Goal: Communication & Community: Answer question/provide support

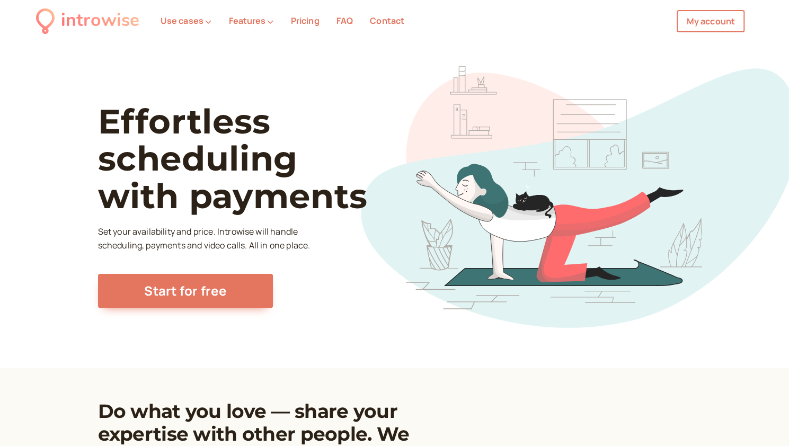
click at [280, 113] on h1 "Effortless scheduling with payments" at bounding box center [252, 159] width 308 height 112
click at [718, 25] on link "My account" at bounding box center [710, 21] width 68 height 22
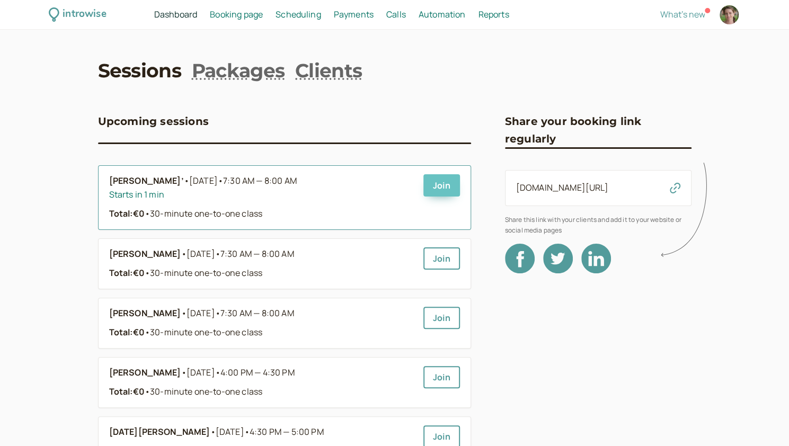
click at [440, 185] on link "Join" at bounding box center [441, 185] width 37 height 22
click at [452, 191] on link "Join" at bounding box center [441, 185] width 37 height 22
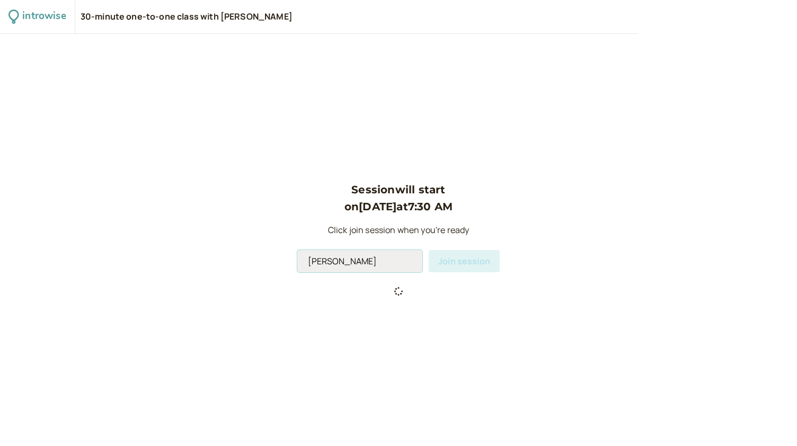
click at [366, 261] on input "[PERSON_NAME]" at bounding box center [359, 261] width 125 height 22
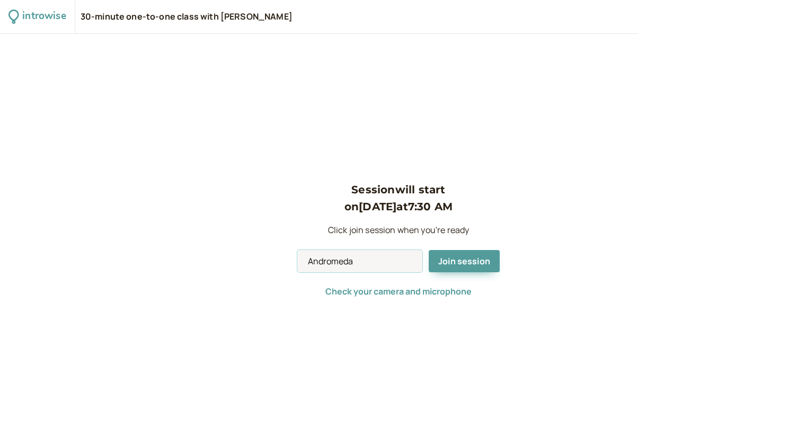
type input "Andromeda"
click at [440, 262] on span "Join session" at bounding box center [464, 261] width 52 height 12
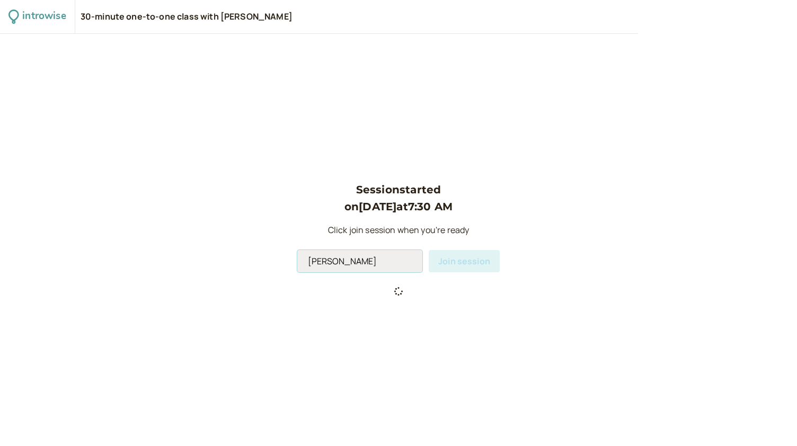
click at [369, 264] on input "[PERSON_NAME]" at bounding box center [359, 261] width 125 height 22
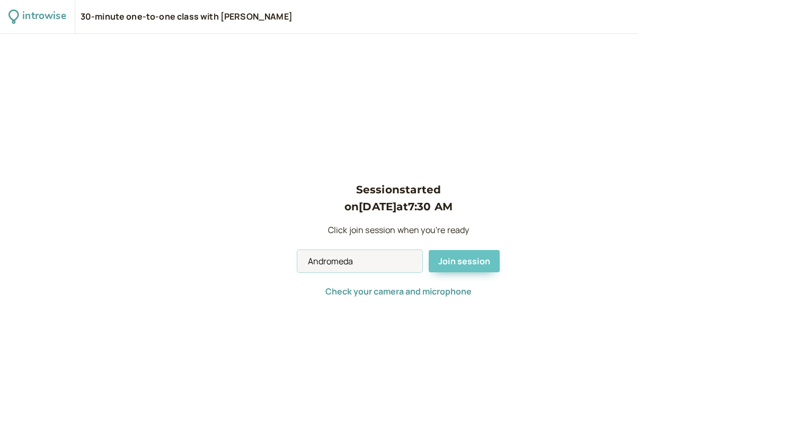
type input "Andromeda"
click at [465, 262] on span "Join session" at bounding box center [464, 261] width 52 height 12
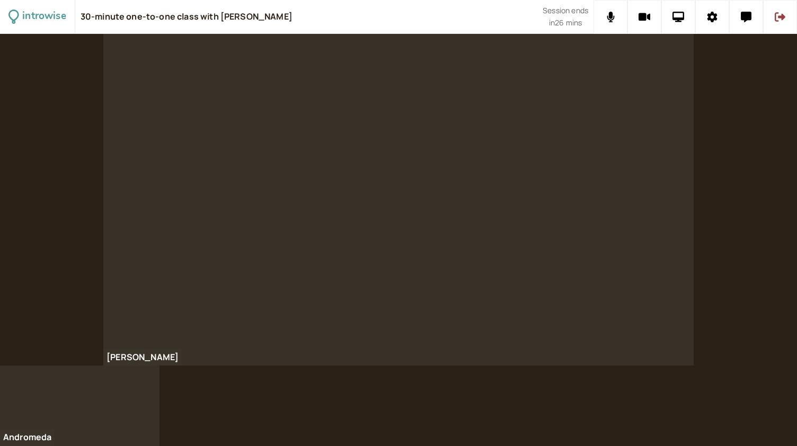
click at [220, 388] on div at bounding box center [398, 240] width 797 height 412
click at [438, 398] on div at bounding box center [398, 240] width 797 height 412
click at [742, 26] on button at bounding box center [746, 17] width 34 height 34
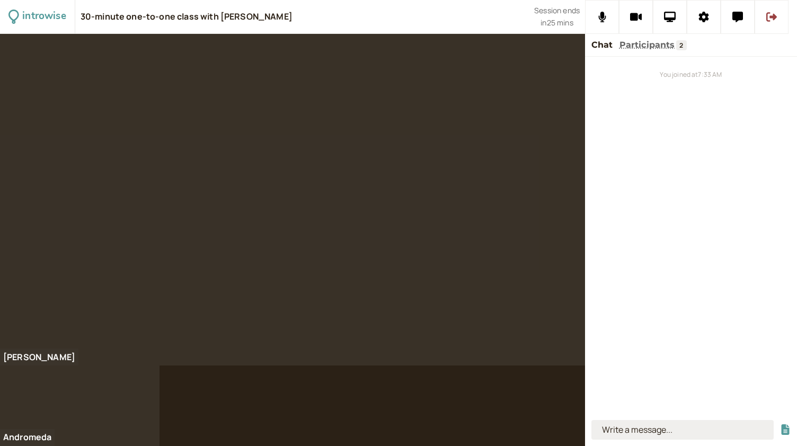
click at [664, 433] on input at bounding box center [682, 430] width 182 height 20
type input "he got flu"
click at [780, 424] on button "submit" at bounding box center [785, 429] width 11 height 11
click at [688, 270] on div "You joined at 7:33 AM he got flu" at bounding box center [691, 236] width 212 height 359
click at [631, 431] on input at bounding box center [682, 430] width 182 height 20
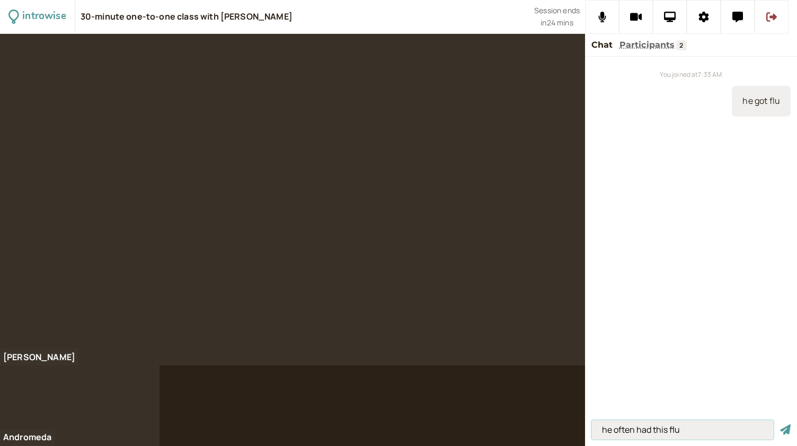
type input "he often had this flu"
click at [780, 424] on button "submit" at bounding box center [785, 429] width 11 height 11
type input "to last - duration"
click at [780, 424] on button "submit" at bounding box center [785, 429] width 11 height 11
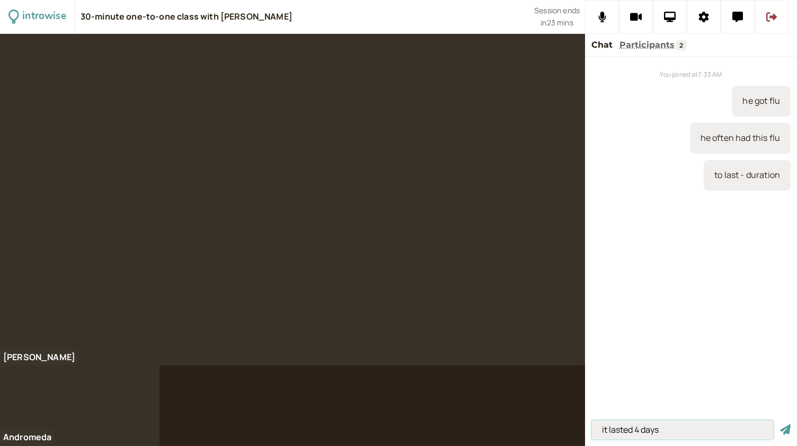
type input "it lasted 4 days"
click at [780, 424] on button "submit" at bounding box center [785, 429] width 11 height 11
type input "he'll grow out of it"
click at [780, 424] on button "submit" at bounding box center [785, 429] width 11 height 11
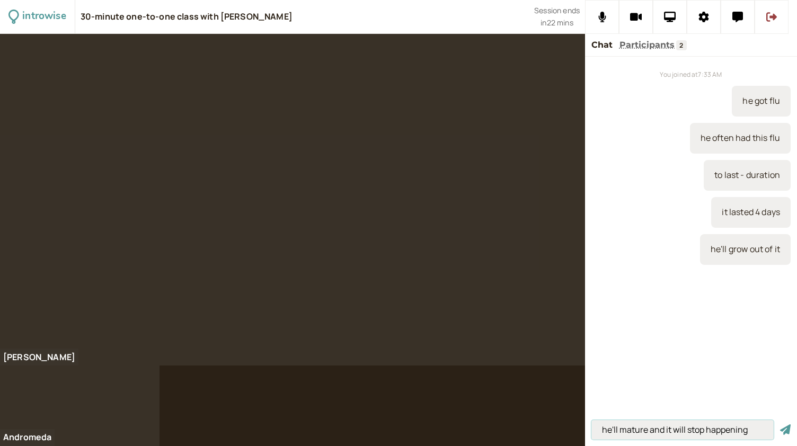
type input "he'll mature and it will stop happening"
click at [780, 424] on button "submit" at bounding box center [785, 429] width 11 height 11
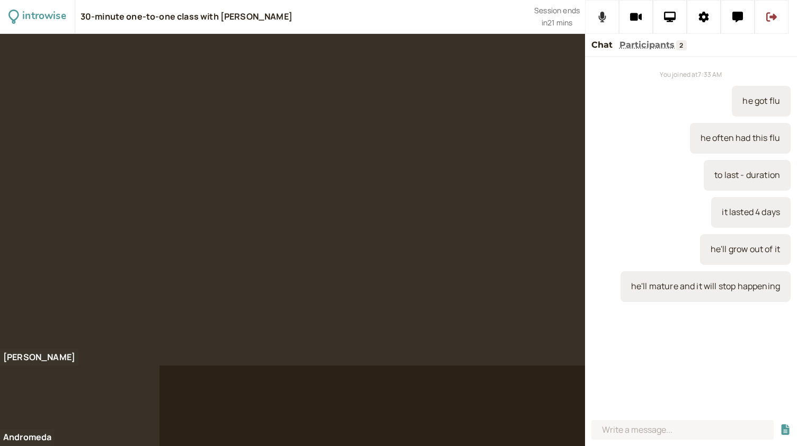
click at [594, 30] on button at bounding box center [602, 17] width 34 height 34
click at [623, 437] on input at bounding box center [682, 430] width 182 height 20
type input "the rainforest"
click at [780, 424] on button "submit" at bounding box center [785, 429] width 11 height 11
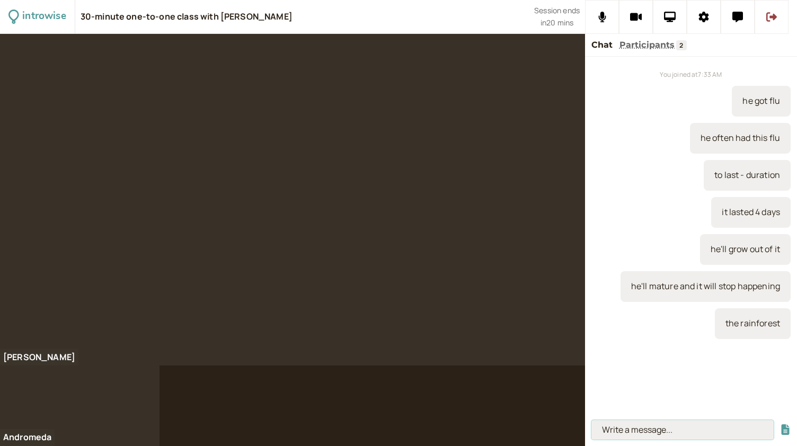
paste input "The Kingdom of the Crystal Skull (2008)"
type input "The Kingdom of the Crystal Skull (2008)"
click at [780, 424] on button "submit" at bounding box center [785, 429] width 11 height 11
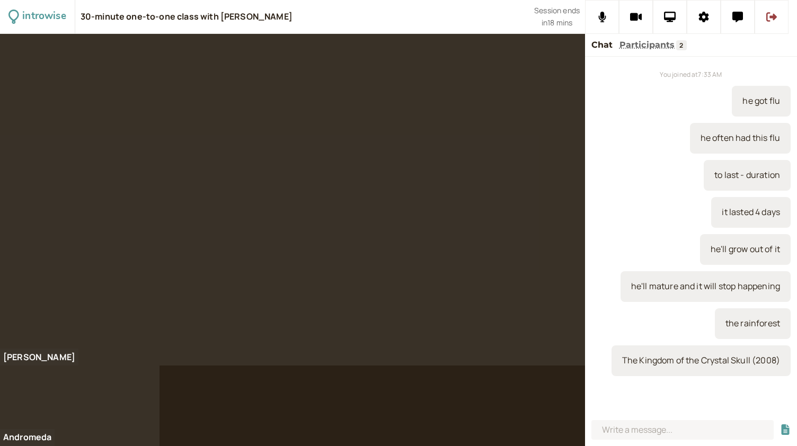
click at [594, 394] on div "You joined at 7:33 AM he got flu he often had this flu to last - duration it la…" at bounding box center [691, 236] width 212 height 359
click at [627, 432] on input at bounding box center [682, 430] width 182 height 20
type input "they believed this guy"
click at [780, 424] on button "submit" at bounding box center [785, 429] width 11 height 11
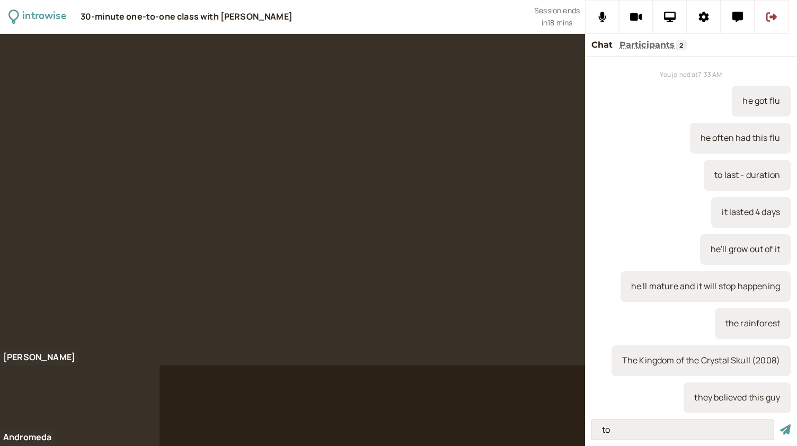
type input "t"
type input "explorers"
click at [780, 424] on button "submit" at bounding box center [785, 429] width 11 height 11
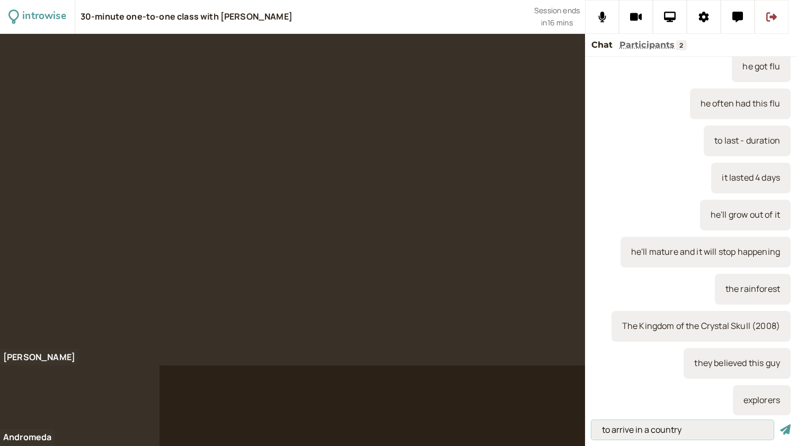
type input "to arrive in a country"
click at [780, 424] on button "submit" at bounding box center [785, 429] width 11 height 11
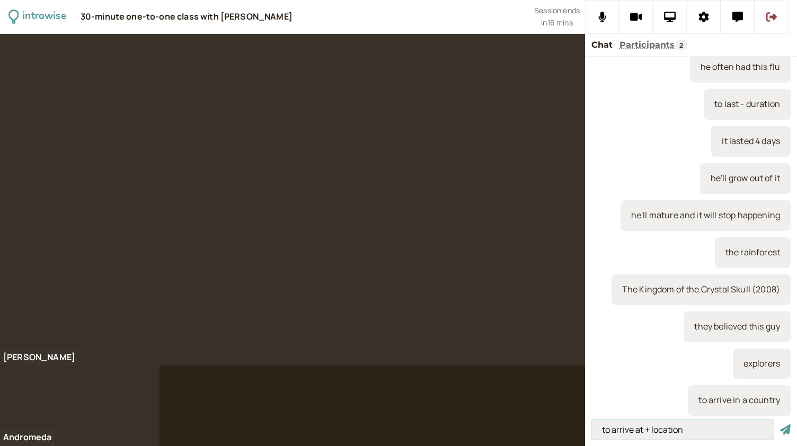
type input "to arrive at + location"
click at [780, 424] on button "submit" at bounding box center [785, 429] width 11 height 11
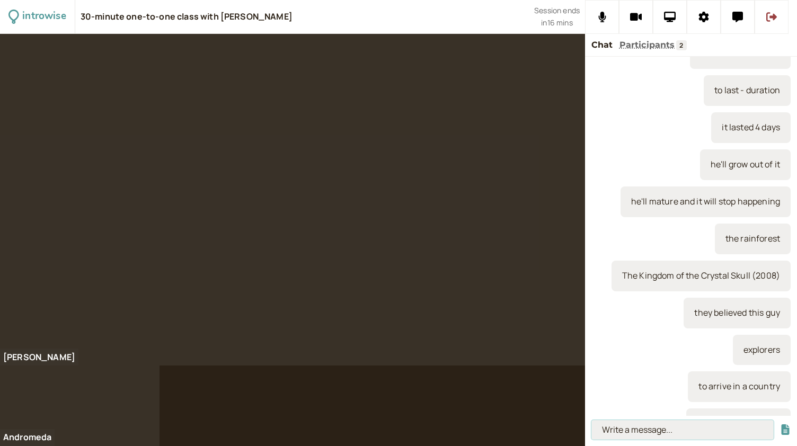
scroll to position [122, 0]
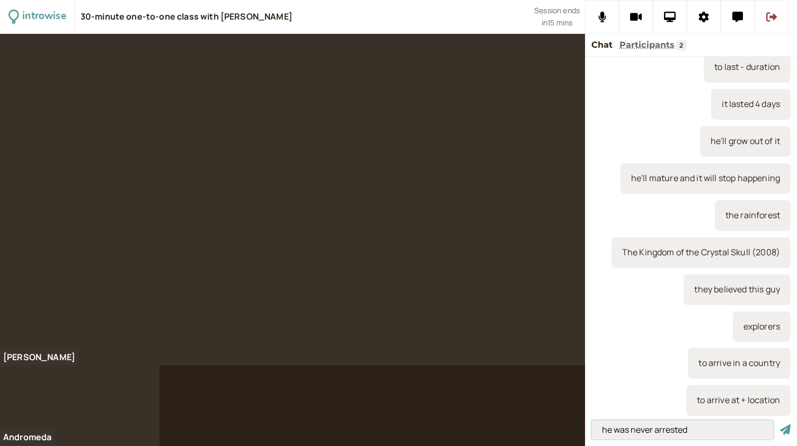
type input "he was never arrested"
click at [780, 424] on button "submit" at bounding box center [785, 429] width 11 height 11
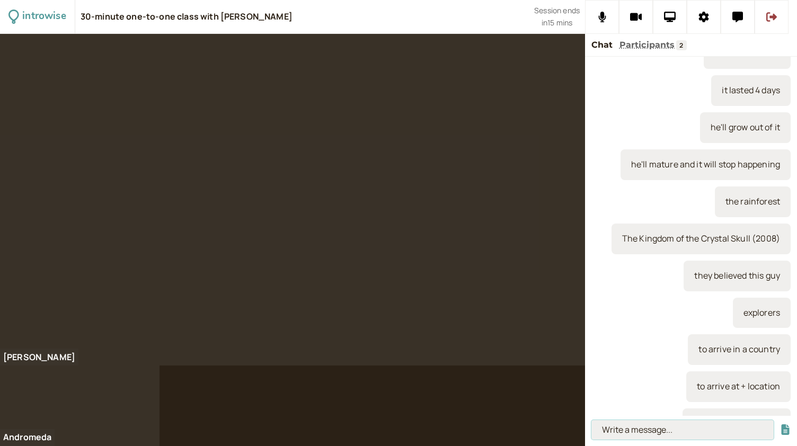
scroll to position [159, 0]
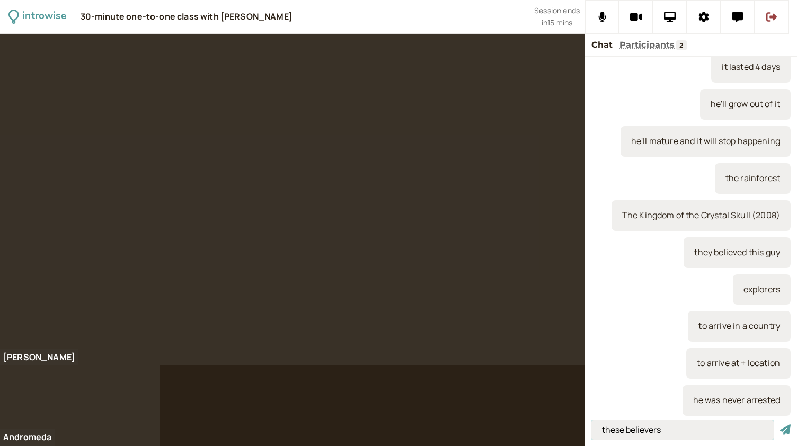
type input "these believers"
click at [780, 424] on button "submit" at bounding box center [785, 429] width 11 height 11
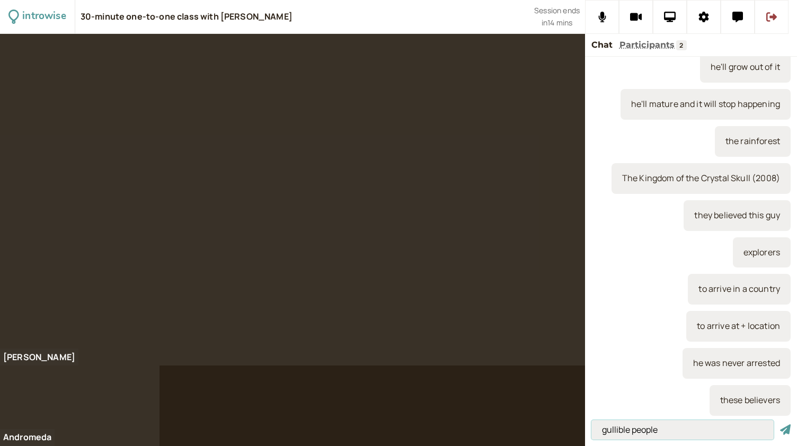
type input "gullible people"
click at [780, 424] on button "submit" at bounding box center [785, 429] width 11 height 11
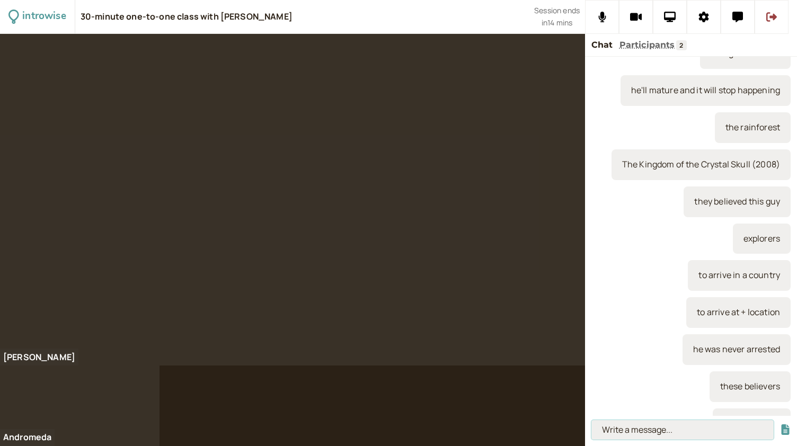
scroll to position [233, 0]
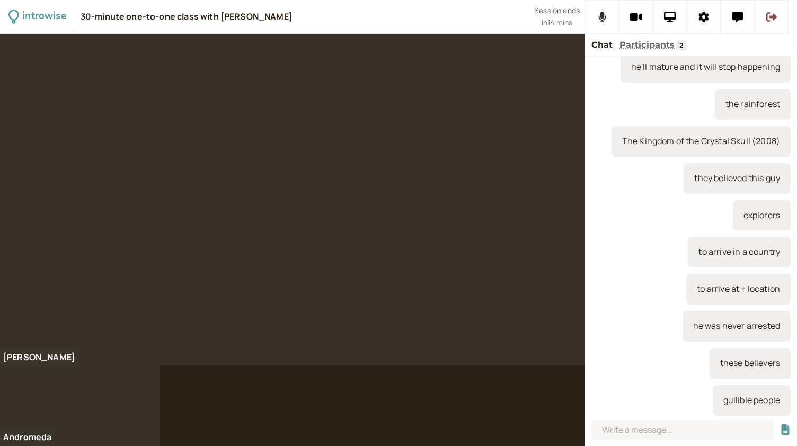
click at [597, 22] on button at bounding box center [602, 17] width 34 height 34
click at [618, 427] on input at bounding box center [682, 430] width 182 height 20
paste input "the eternal sunshine of the spotless mind"
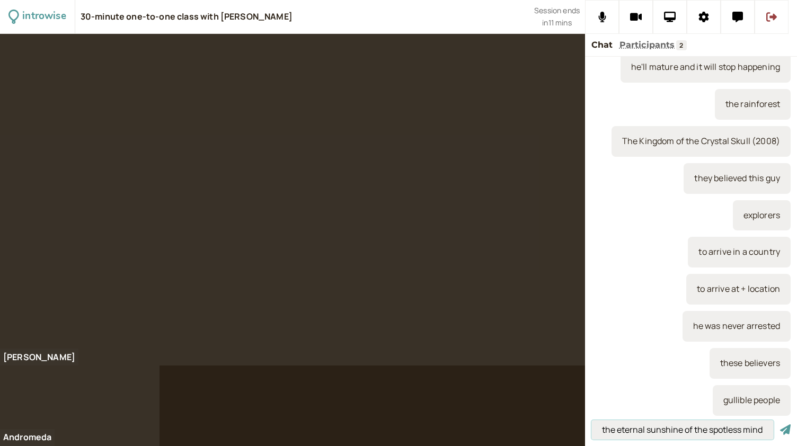
type input "the eternal sunshine of the spotless mind"
click at [780, 424] on button "submit" at bounding box center [785, 429] width 11 height 11
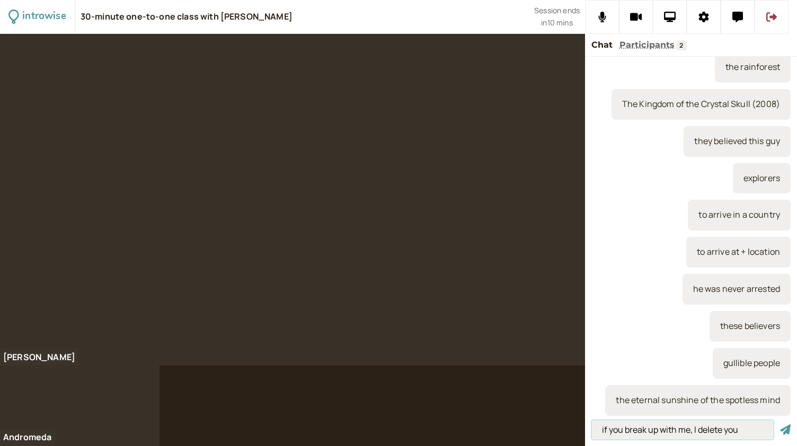
type input "if you break up with me, I delete you"
click at [780, 424] on button "submit" at bounding box center [785, 429] width 11 height 11
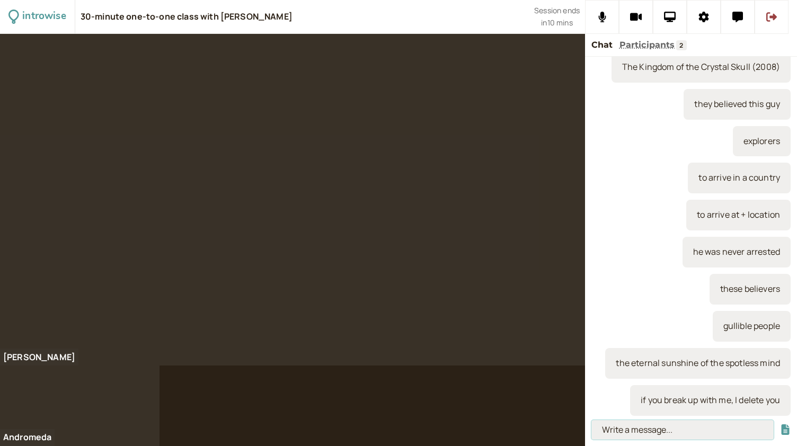
click at [609, 426] on input at bounding box center [682, 430] width 182 height 20
type input "even - and also"
click at [780, 424] on button "submit" at bounding box center [785, 429] width 11 height 11
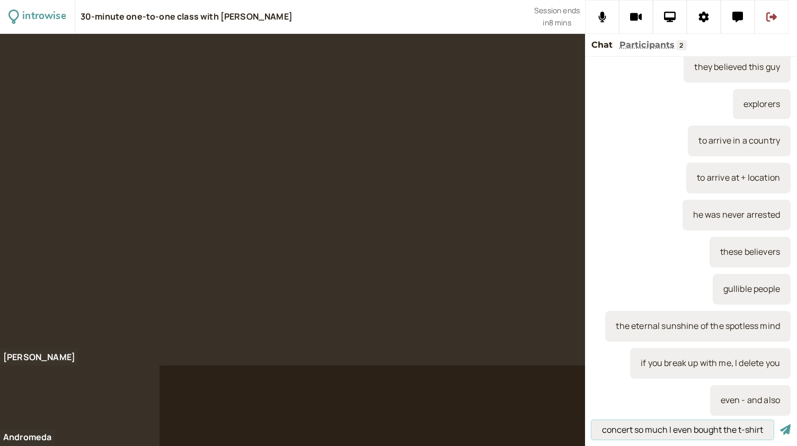
scroll to position [0, 44]
type input "I loved that concert so much I even bought the t-shirt"
click at [780, 424] on button "submit" at bounding box center [785, 429] width 11 height 11
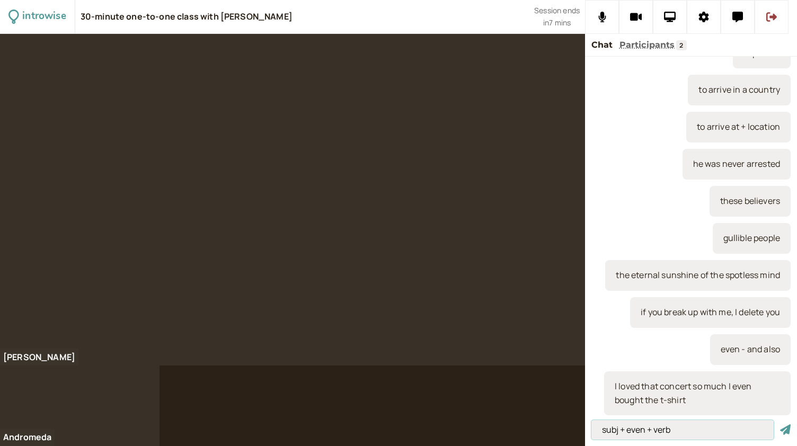
type input "subj + even + verb"
click at [780, 424] on button "submit" at bounding box center [785, 429] width 11 height 11
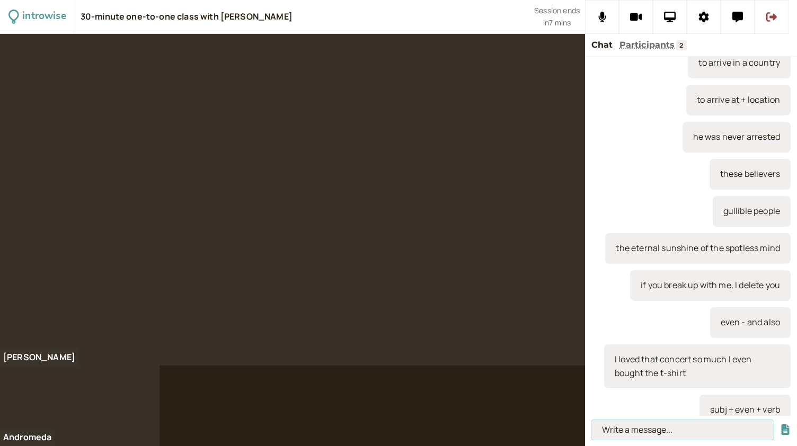
scroll to position [445, 0]
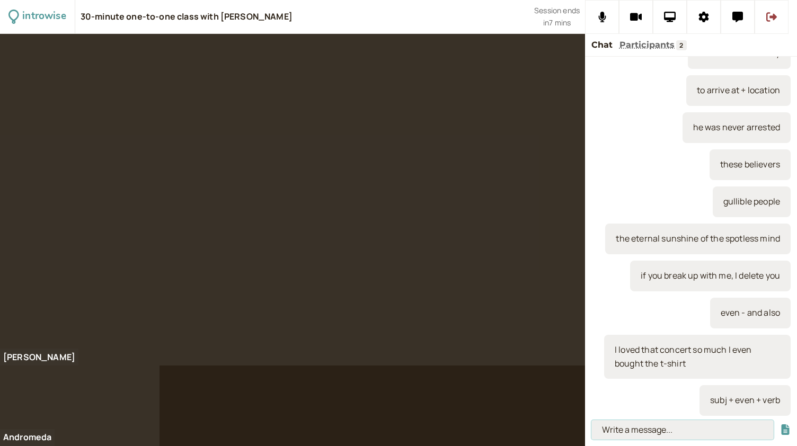
paste input "“I’ve got so into cooking lately, I’ve even bought a pizza oven."
type input "“I’ve got so into cooking lately, I’ve even bought a pizza oven."
click at [780, 424] on button "submit" at bounding box center [785, 429] width 11 height 11
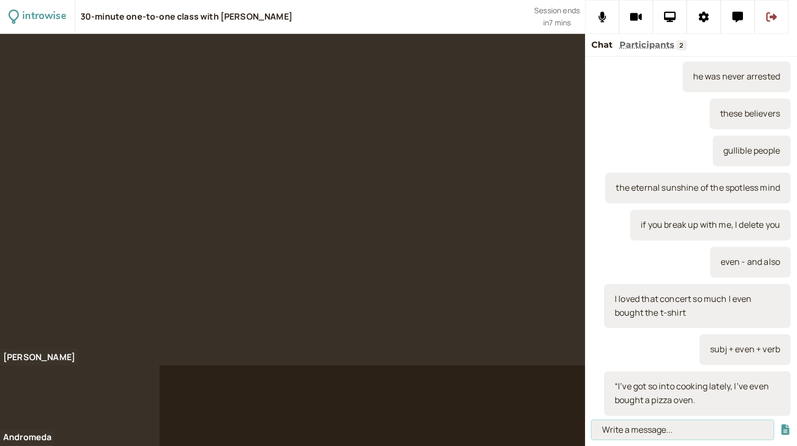
click at [645, 427] on input at bounding box center [682, 430] width 182 height 20
paste input "Much prefer / much rather – to make a hypothetical choice."
type input "Much prefer / much rather – to make a hypothetical choice."
drag, startPoint x: 763, startPoint y: 430, endPoint x: 521, endPoint y: 429, distance: 242.1
click at [521, 429] on div "introwise 30-minute one-to-one class with [PERSON_NAME] Session ends in 6 mins …" at bounding box center [398, 223] width 797 height 446
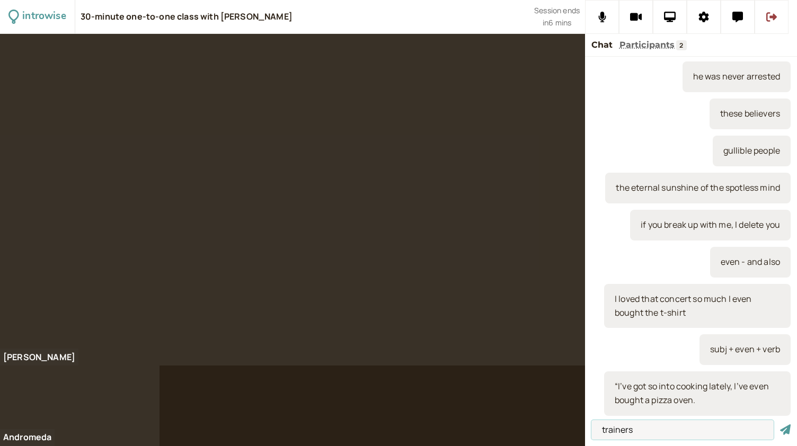
type input "trainers"
click at [780, 424] on button "submit" at bounding box center [785, 429] width 11 height 11
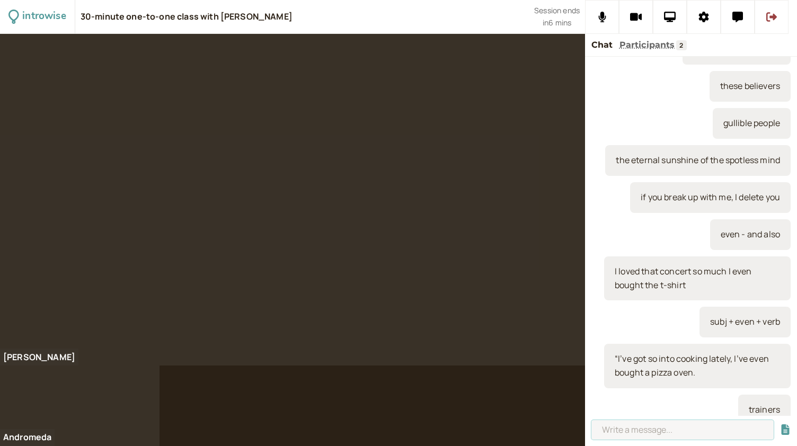
scroll to position [533, 0]
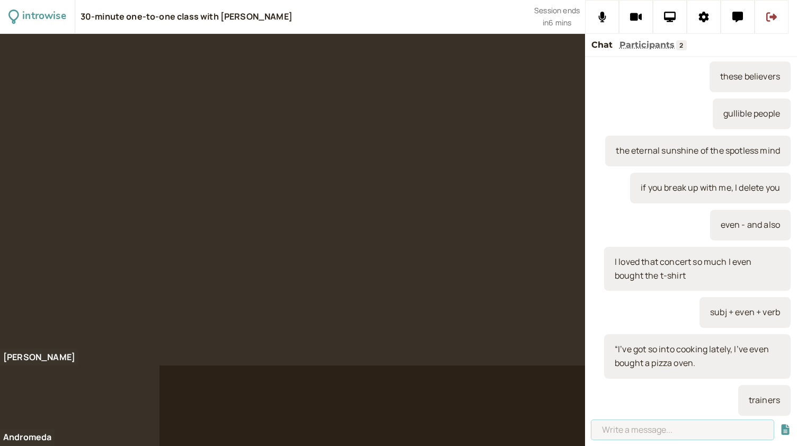
paste input "Much prefer / much rather – to make a hypothetical choice."
type input "Much prefer / much rather – to make a hypothetical choice."
click at [780, 424] on button "submit" at bounding box center [785, 429] width 11 height 11
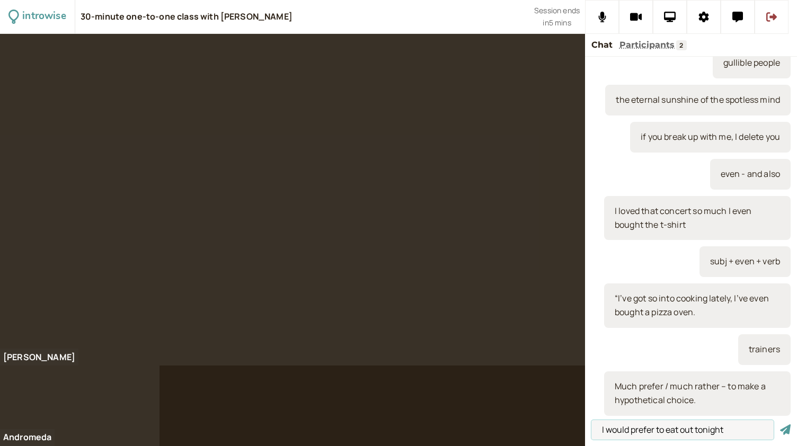
type input "I would prefer to eat out tonight"
click at [780, 424] on button "submit" at bounding box center [785, 429] width 11 height 11
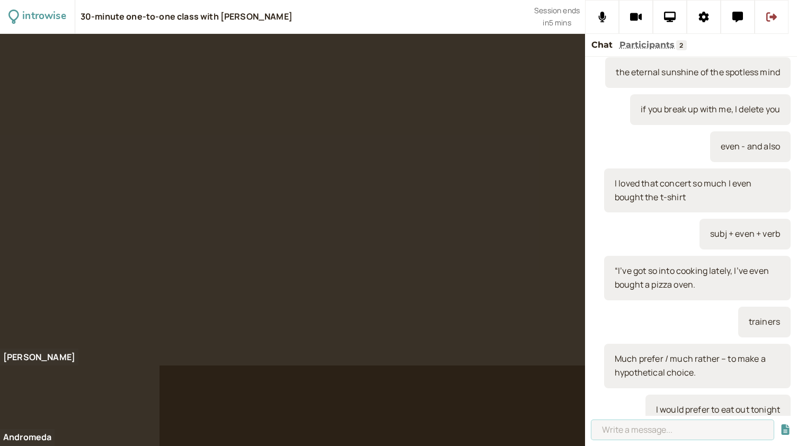
scroll to position [621, 0]
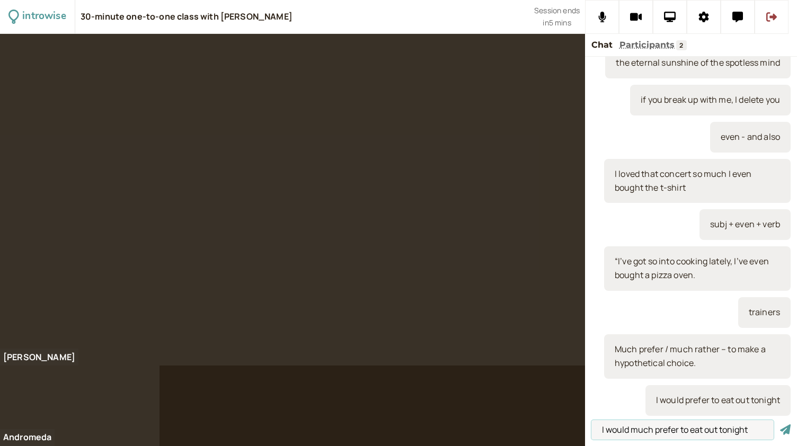
type input "I would much prefer to eat out tonight"
click at [780, 424] on button "submit" at bounding box center [785, 429] width 11 height 11
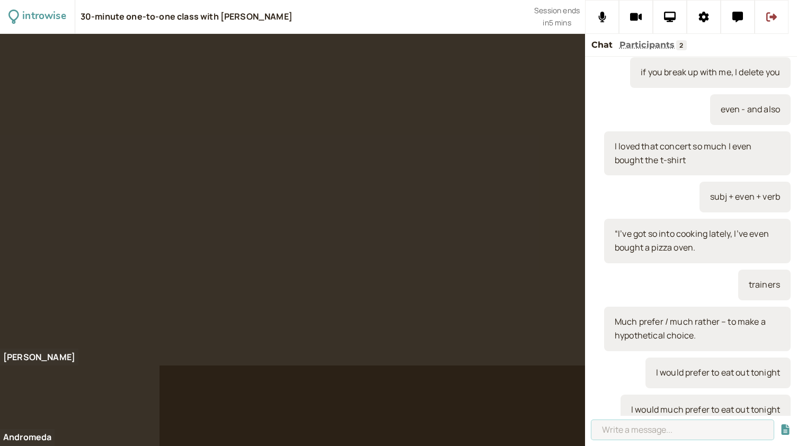
scroll to position [658, 0]
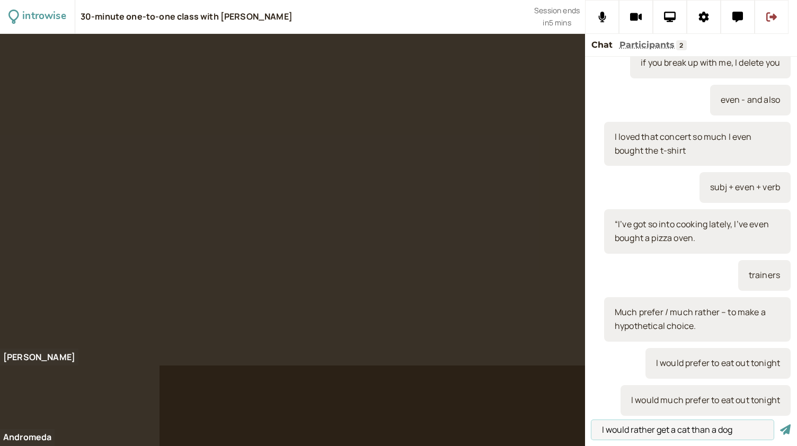
type input "I would rather get a cat than a dog"
click at [780, 424] on button "submit" at bounding box center [785, 429] width 11 height 11
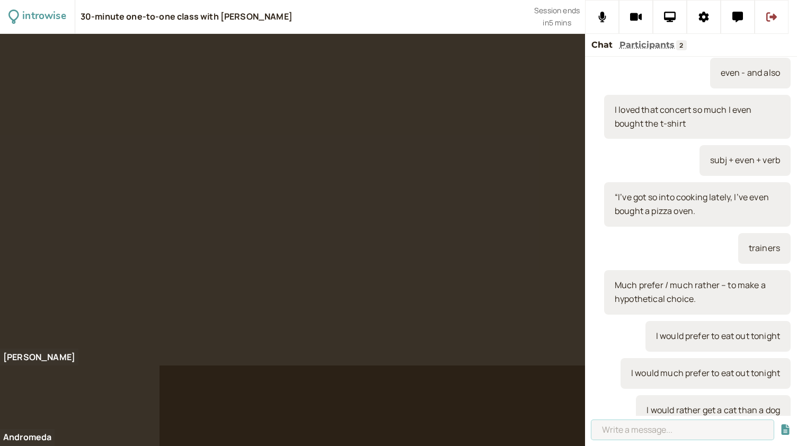
scroll to position [695, 0]
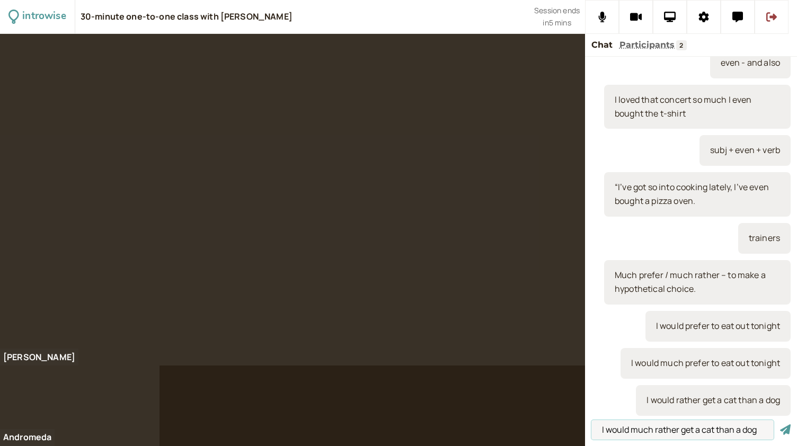
type input "I would much rather get a cat than a dog"
click at [780, 424] on button "submit" at bounding box center [785, 429] width 11 height 11
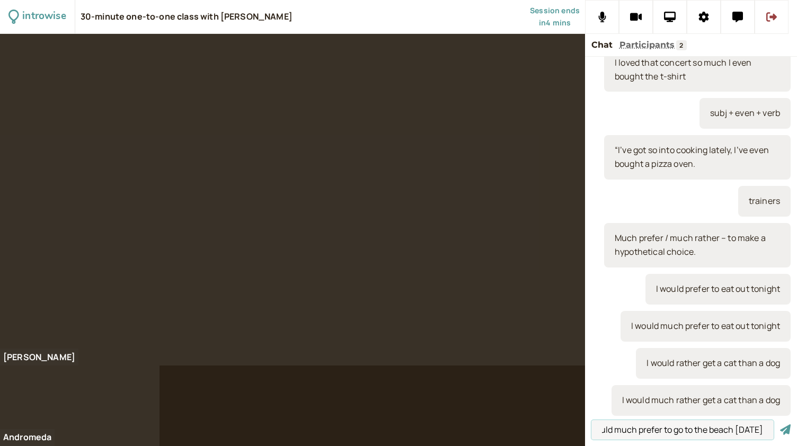
scroll to position [0, 29]
type input "I would much prefer to go to the beach [DATE]"
click at [780, 424] on button "submit" at bounding box center [785, 429] width 11 height 11
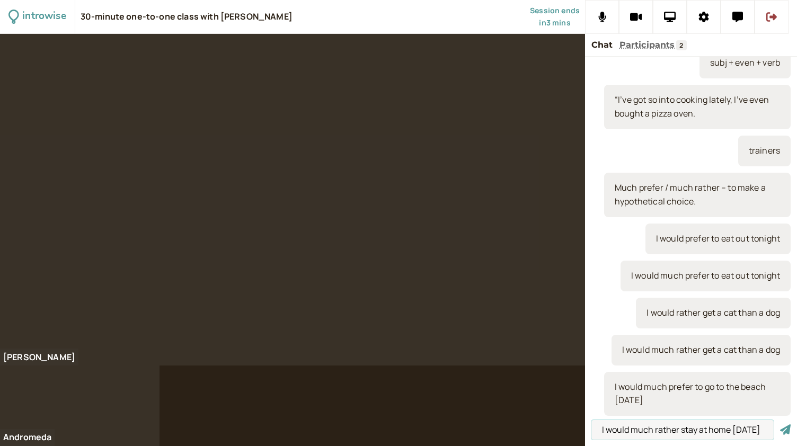
type input "I would much rather stay at home [DATE]"
click at [780, 424] on button "submit" at bounding box center [785, 429] width 11 height 11
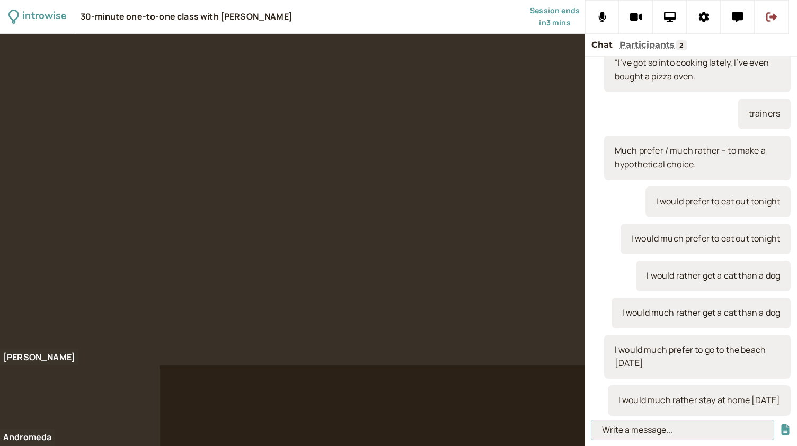
click at [643, 433] on input at bounding box center [682, 430] width 182 height 20
paste input "Let’s get…to motivate yourself or others to do something."
type input "Let’s get…to motivate yourself or others to do something."
click at [780, 424] on button "submit" at bounding box center [785, 429] width 11 height 11
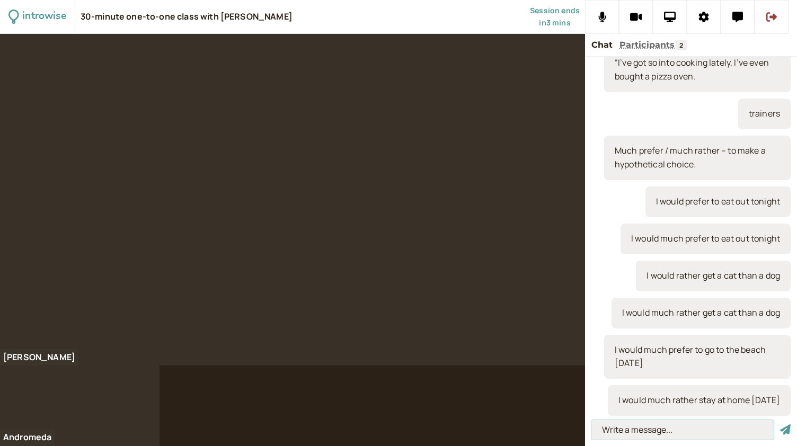
scroll to position [0, 0]
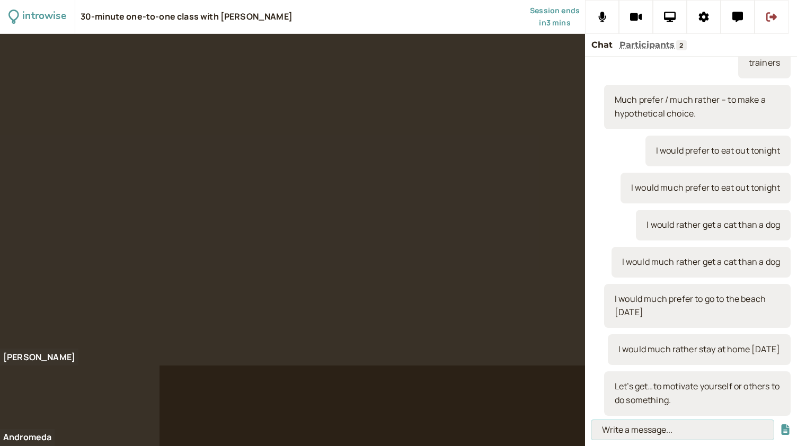
click at [619, 429] on input at bounding box center [682, 430] width 182 height 20
paste input "Let’s + get + gerund, or, let’s + get + started on + noun."
type input "Let’s + get + gerund, or, let’s + get + started on + noun."
click at [780, 424] on button "submit" at bounding box center [785, 429] width 11 height 11
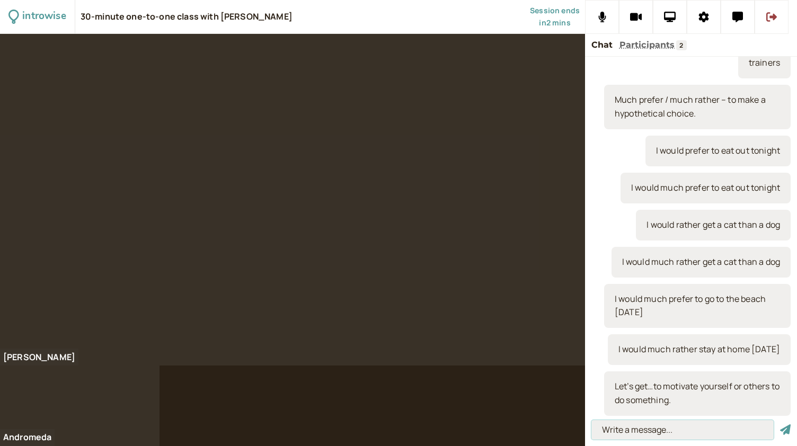
scroll to position [0, 0]
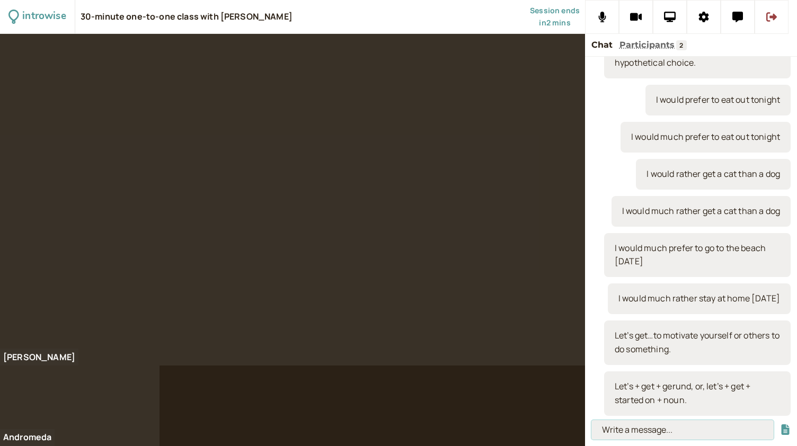
paste input "“Let’s get cooking,”"
type input "“Let’s get cooking,”"
click at [780, 424] on button "submit" at bounding box center [785, 429] width 11 height 11
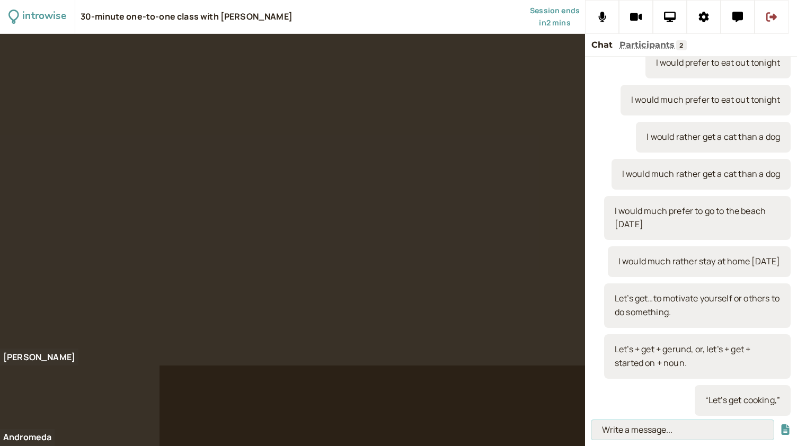
click at [607, 431] on input at bounding box center [682, 430] width 182 height 20
paste input "“let’s get started on the food.”"
type input "“let’s get started on the food.”"
click at [780, 424] on button "submit" at bounding box center [785, 429] width 11 height 11
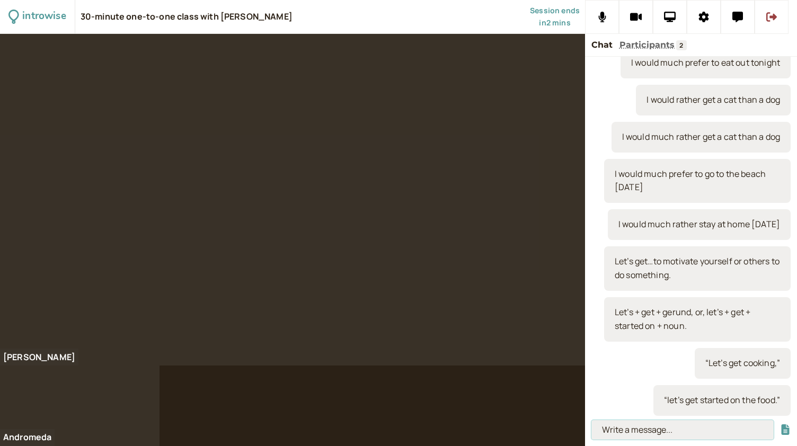
click at [631, 425] on input at bounding box center [682, 430] width 182 height 20
click at [635, 428] on input at bounding box center [682, 430] width 182 height 20
paste input "Subject + get + gerund, or, subject + get + started on + noun."
click at [639, 418] on div "Subject + get + gerund, or, subject + get + started on + noun." at bounding box center [691, 431] width 212 height 30
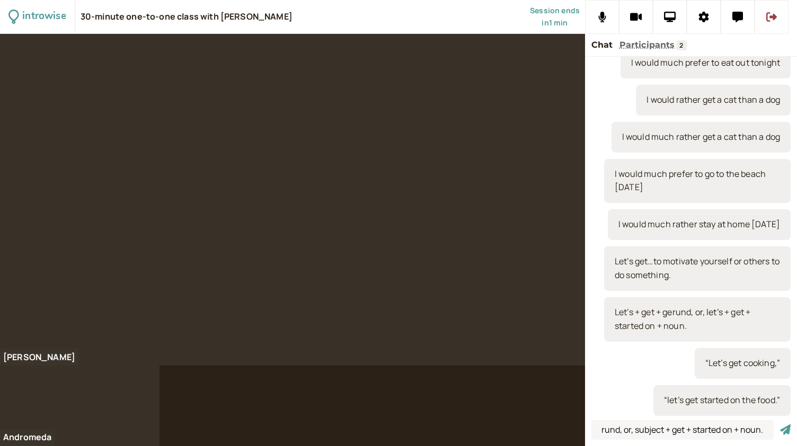
scroll to position [0, 0]
click at [708, 434] on input "Subject + get + gerund, or, subject + get + started on + noun." at bounding box center [682, 430] width 182 height 20
type input "Subject + get + gerund / subject + get + started on + noun."
click at [780, 424] on button "submit" at bounding box center [785, 429] width 11 height 11
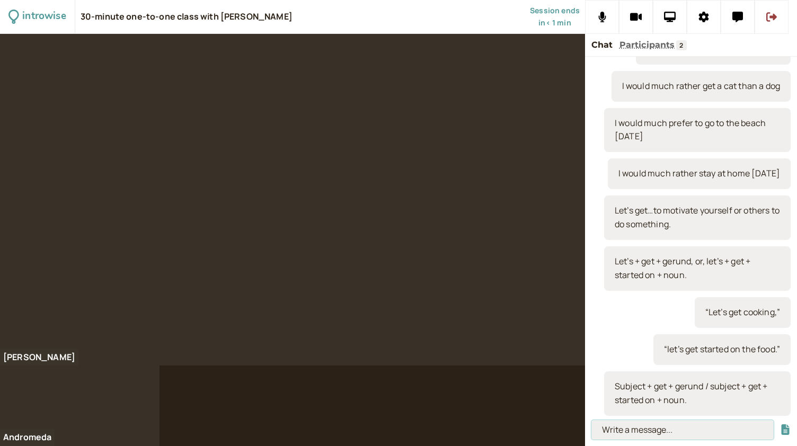
click at [625, 425] on input at bounding box center [682, 430] width 182 height 20
paste input "“I’ll get started on the decorating next week.”"
type input "“I’ll get started on the decorating next week.”"
click at [780, 424] on button "submit" at bounding box center [785, 429] width 11 height 11
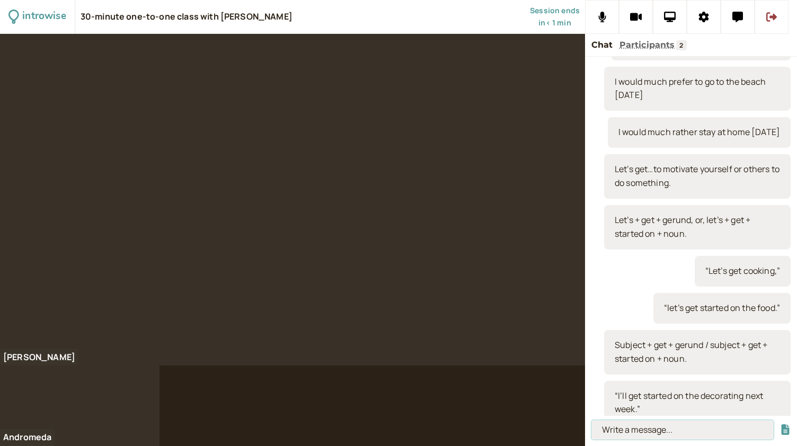
scroll to position [0, 0]
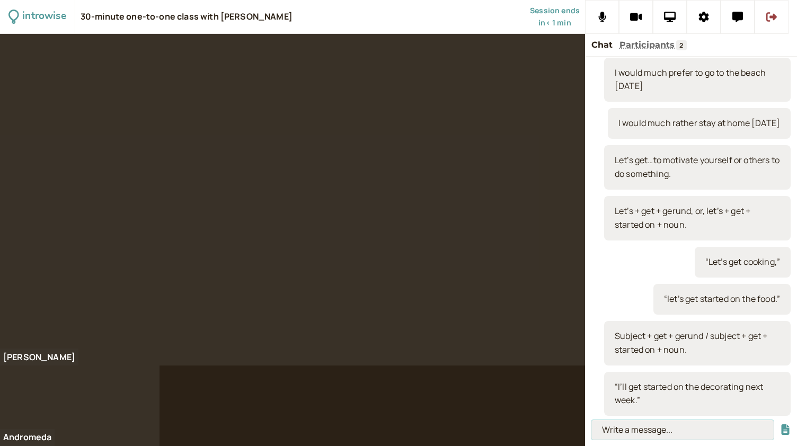
click at [662, 427] on input at bounding box center [682, 430] width 182 height 20
paste input "“She’ll get writing the document.”"
type input "“She’ll get writing the document.”"
click at [780, 424] on button "submit" at bounding box center [785, 429] width 11 height 11
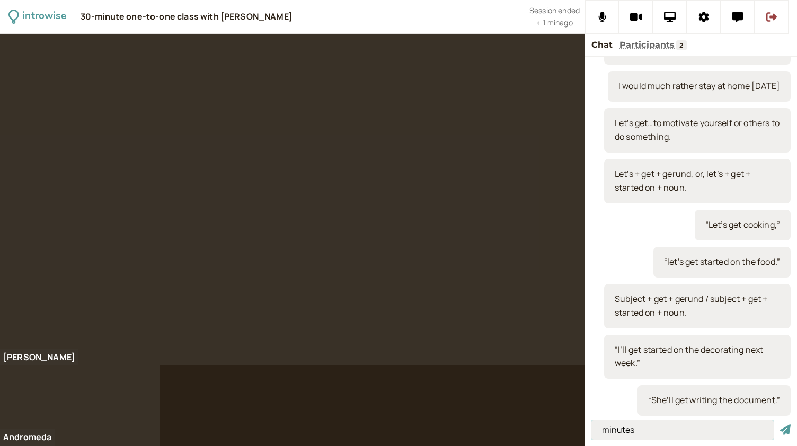
type input "minutes"
click at [780, 424] on button "submit" at bounding box center [785, 429] width 11 height 11
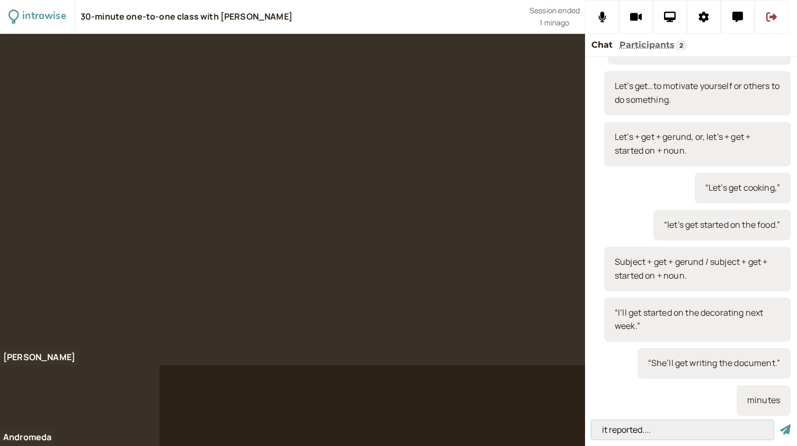
type input "it reported...."
click at [780, 424] on button "submit" at bounding box center [785, 429] width 11 height 11
